Goal: Task Accomplishment & Management: Manage account settings

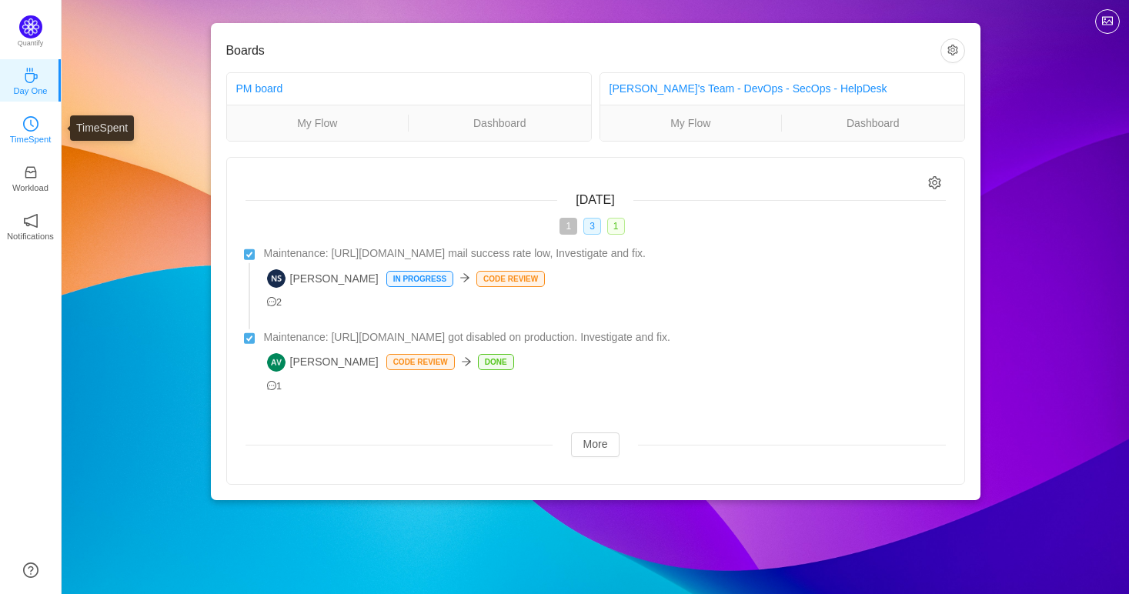
click at [20, 132] on p "TimeSpent" at bounding box center [31, 139] width 42 height 14
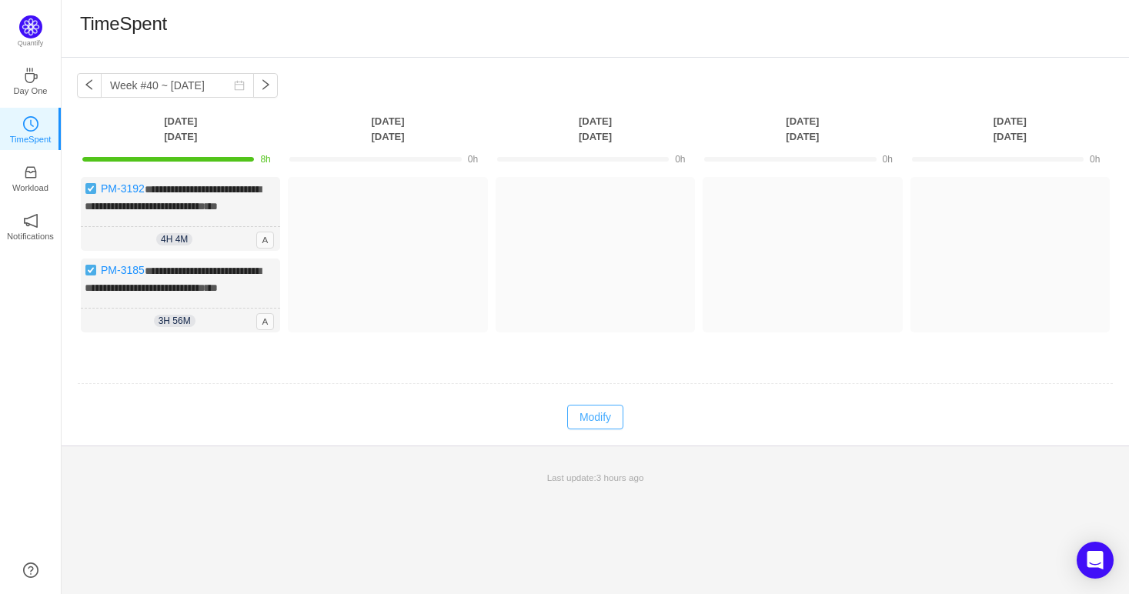
click at [604, 430] on button "Modify" at bounding box center [595, 417] width 56 height 25
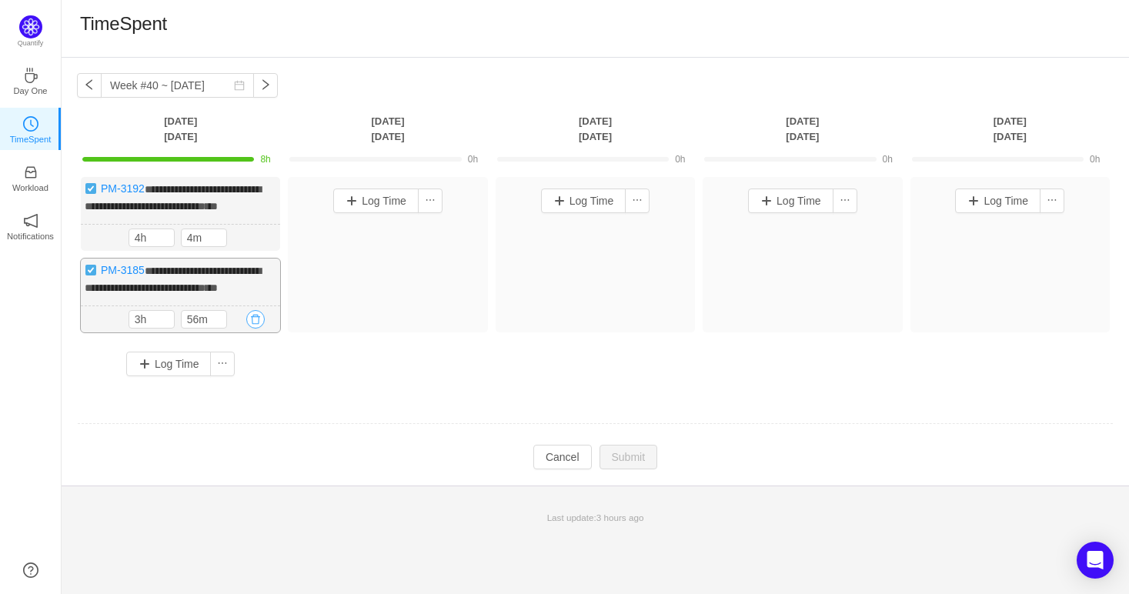
click at [262, 329] on button "button" at bounding box center [255, 319] width 18 height 18
click at [238, 416] on button "Yes" at bounding box center [238, 415] width 30 height 18
click at [137, 246] on input "4h" at bounding box center [151, 237] width 45 height 17
click at [252, 329] on button "button" at bounding box center [255, 319] width 18 height 18
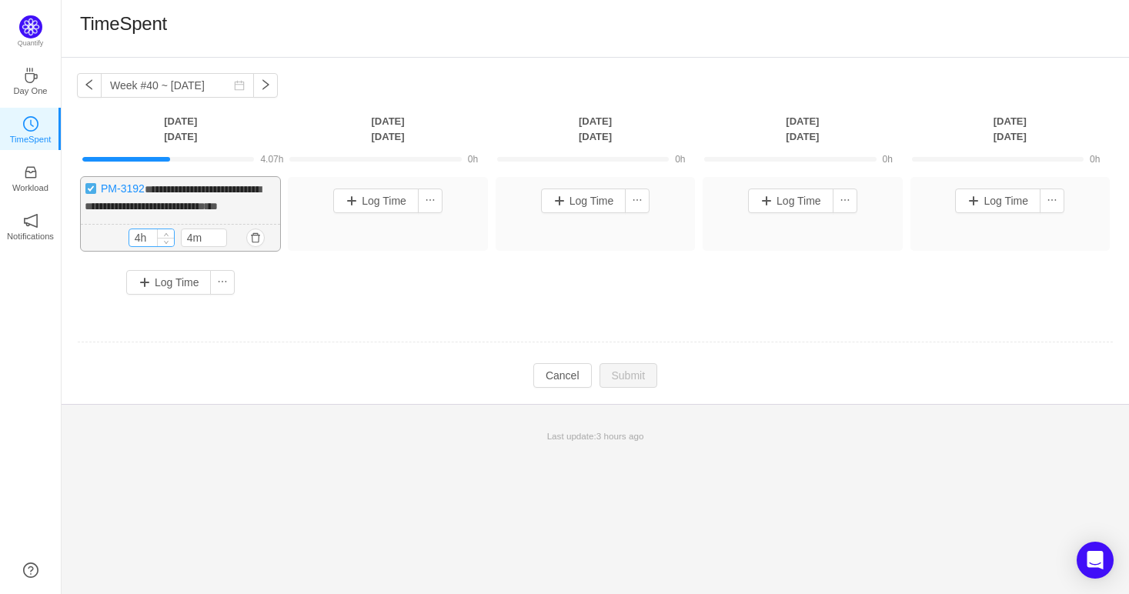
click at [139, 246] on input "4h" at bounding box center [151, 237] width 45 height 17
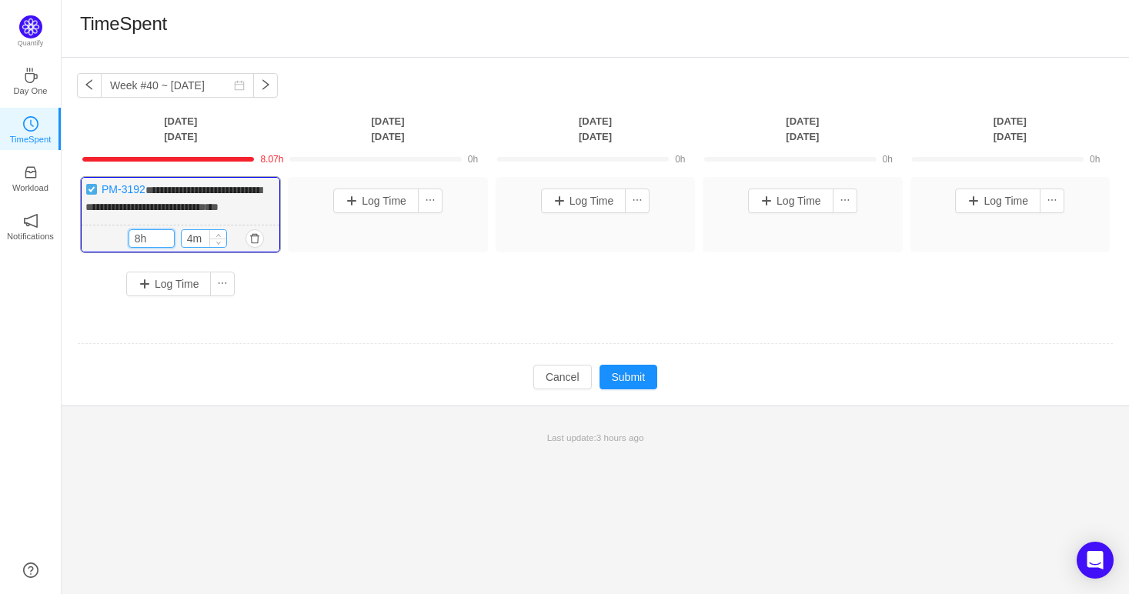
type input "8h"
click at [195, 247] on input "4m" at bounding box center [204, 238] width 45 height 17
type input "0m"
click at [608, 385] on button "Submit" at bounding box center [629, 377] width 59 height 25
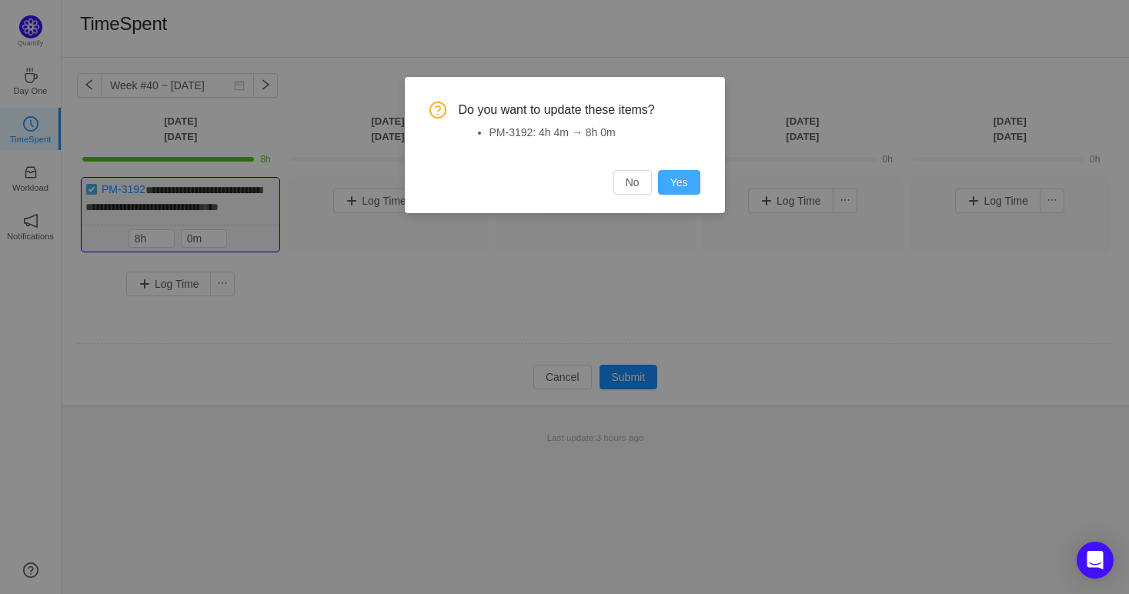
click at [684, 176] on button "Yes" at bounding box center [679, 182] width 42 height 25
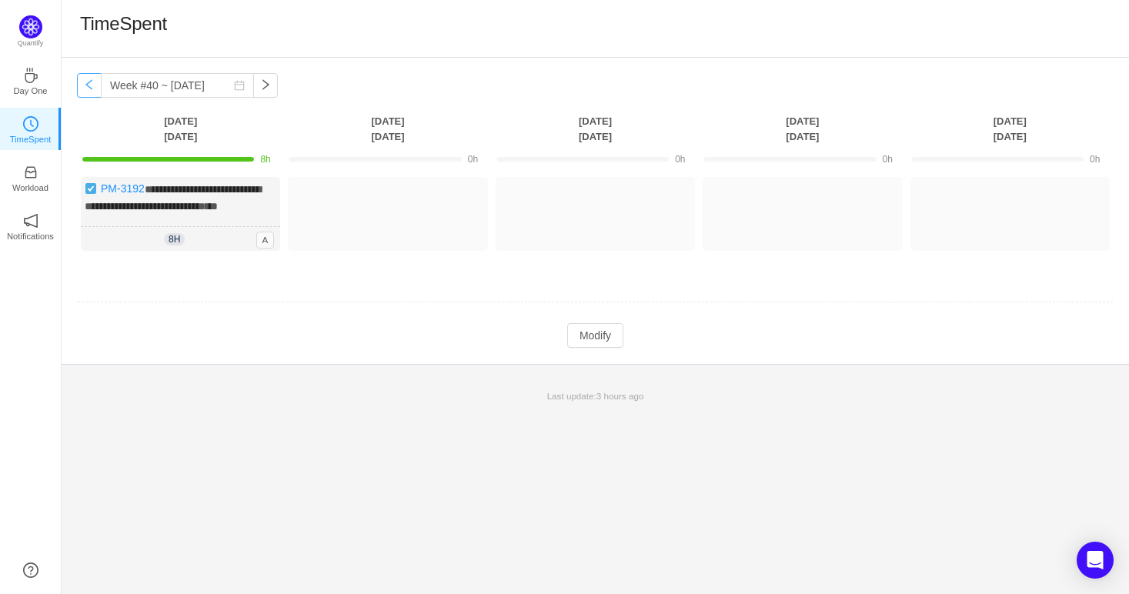
click at [95, 85] on button "button" at bounding box center [89, 85] width 25 height 25
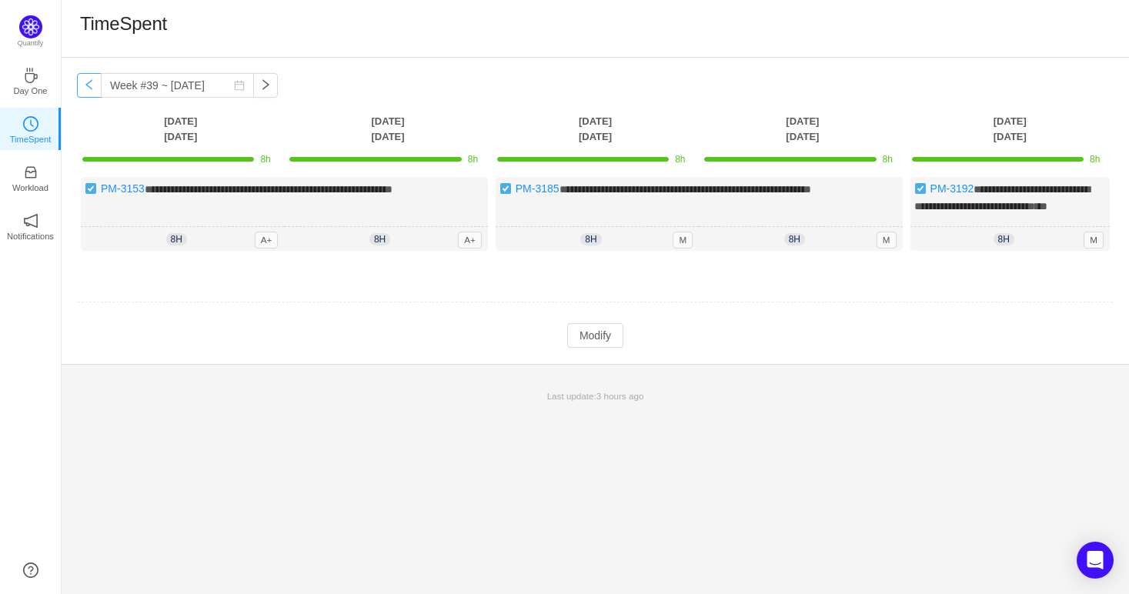
click at [84, 79] on button "button" at bounding box center [89, 85] width 25 height 25
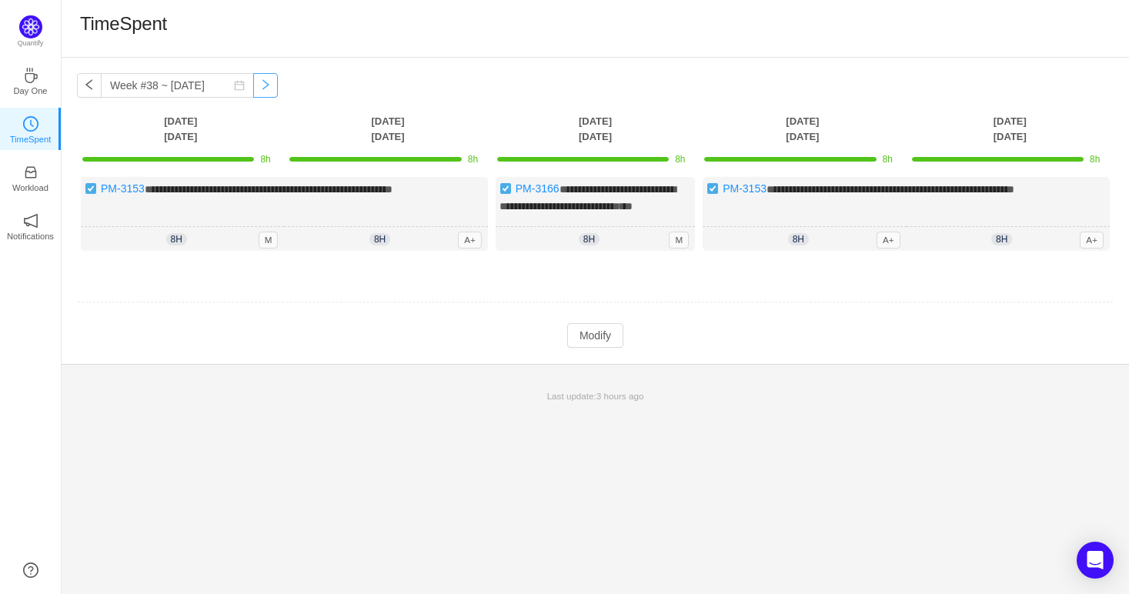
click at [253, 84] on button "button" at bounding box center [265, 85] width 25 height 25
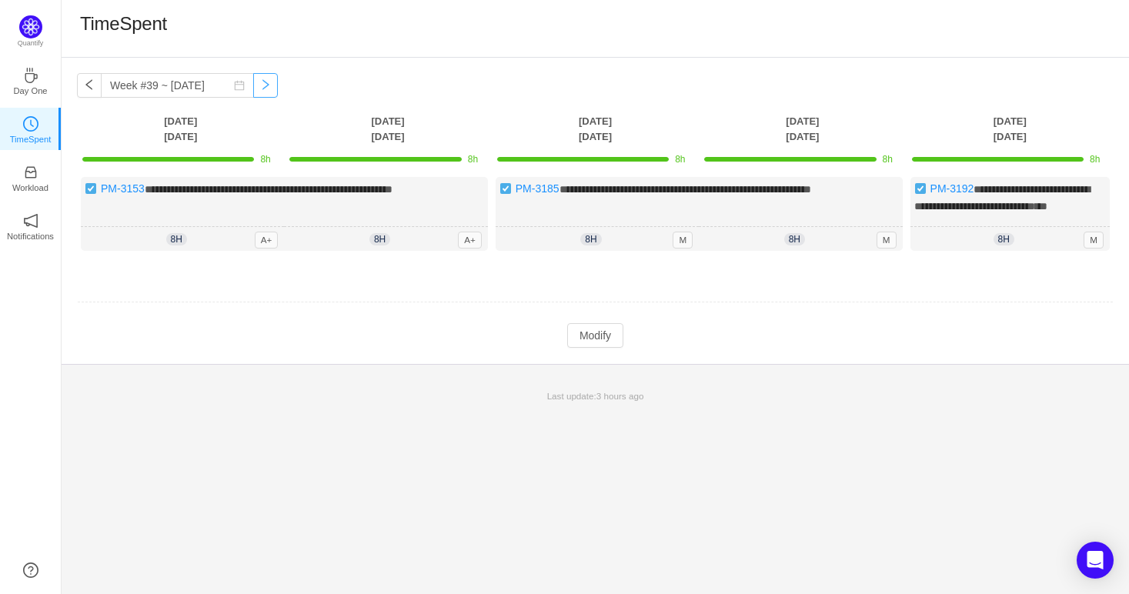
click at [253, 86] on button "button" at bounding box center [265, 85] width 25 height 25
type input "Week #40 ~ [DATE]"
